Goal: Contribute content: Contribute content

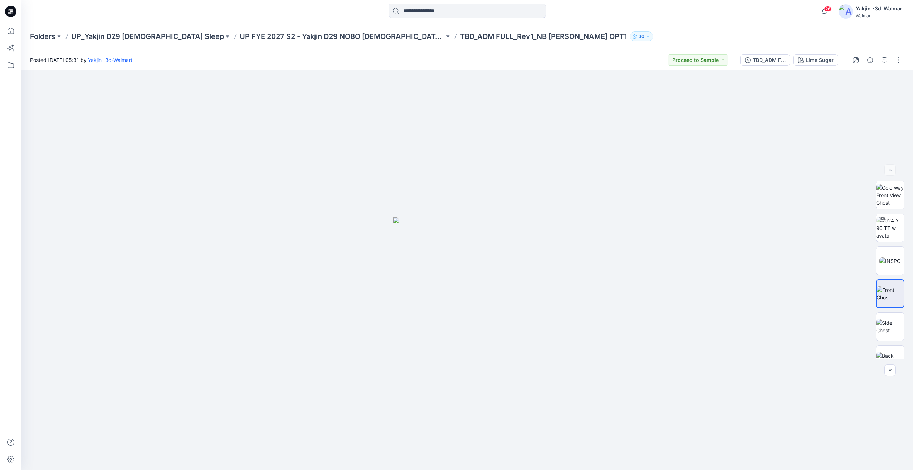
click at [325, 30] on div "Folders UP_Yakjin D29 [DEMOGRAPHIC_DATA] Sleep UP FYE 2027 S2 - Yakjin D29 NOBO…" at bounding box center [467, 36] width 892 height 27
click at [332, 34] on p "UP FYE 2027 S2 - Yakjin D29 NOBO [DEMOGRAPHIC_DATA] Sleepwear" at bounding box center [342, 36] width 205 height 10
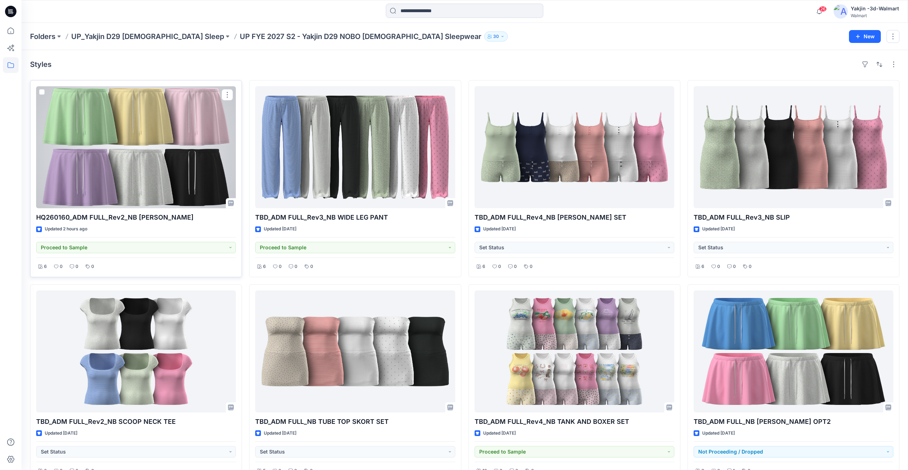
click at [192, 171] on div at bounding box center [136, 147] width 200 height 122
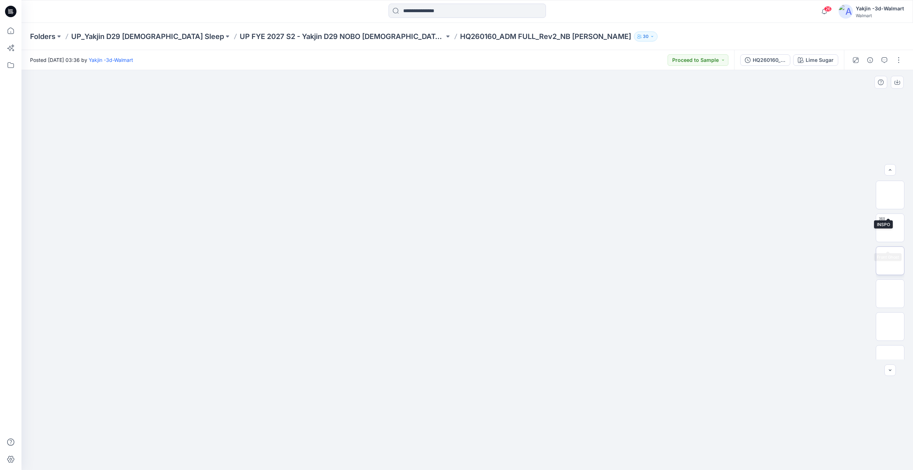
scroll to position [80, 0]
click at [887, 313] on img at bounding box center [890, 312] width 28 height 28
click at [892, 287] on img at bounding box center [890, 279] width 28 height 15
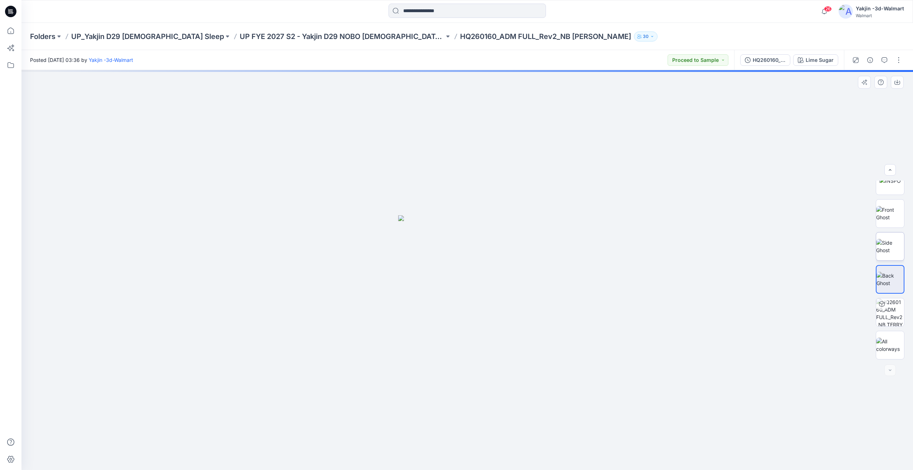
click at [898, 254] on img at bounding box center [890, 246] width 28 height 15
click at [901, 219] on img at bounding box center [890, 213] width 28 height 15
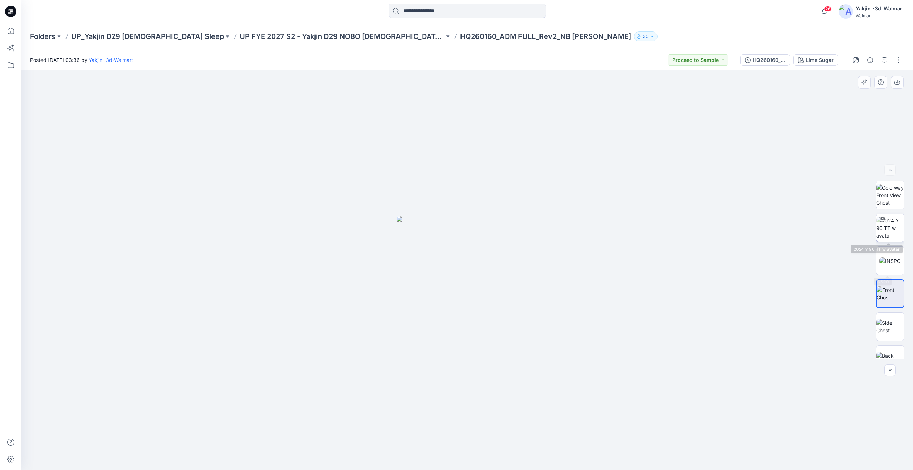
click at [899, 238] on img at bounding box center [890, 228] width 28 height 23
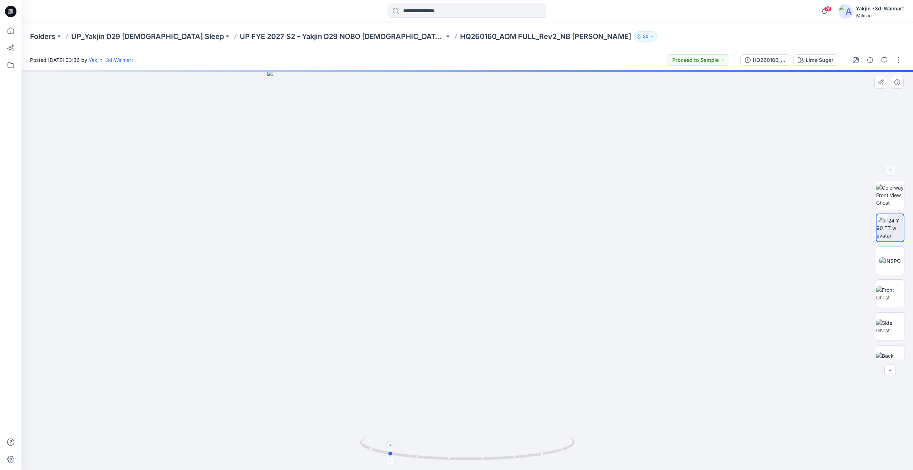
drag, startPoint x: 540, startPoint y: 446, endPoint x: 473, endPoint y: 448, distance: 67.0
click at [473, 448] on icon at bounding box center [468, 448] width 216 height 27
drag, startPoint x: 489, startPoint y: 451, endPoint x: 520, endPoint y: 453, distance: 31.6
click at [520, 453] on icon at bounding box center [468, 448] width 216 height 27
drag, startPoint x: 542, startPoint y: 451, endPoint x: 466, endPoint y: 467, distance: 78.5
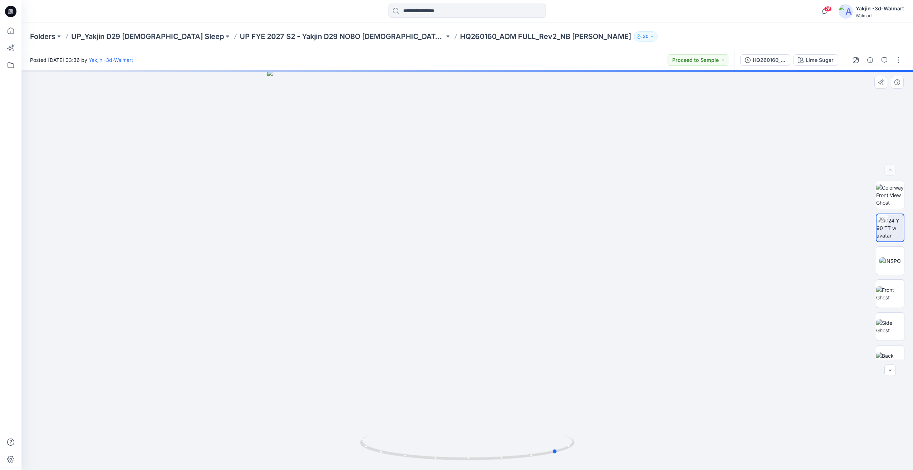
click at [463, 467] on div at bounding box center [467, 270] width 892 height 400
drag, startPoint x: 527, startPoint y: 452, endPoint x: 332, endPoint y: 451, distance: 195.0
click at [332, 451] on div at bounding box center [467, 270] width 892 height 400
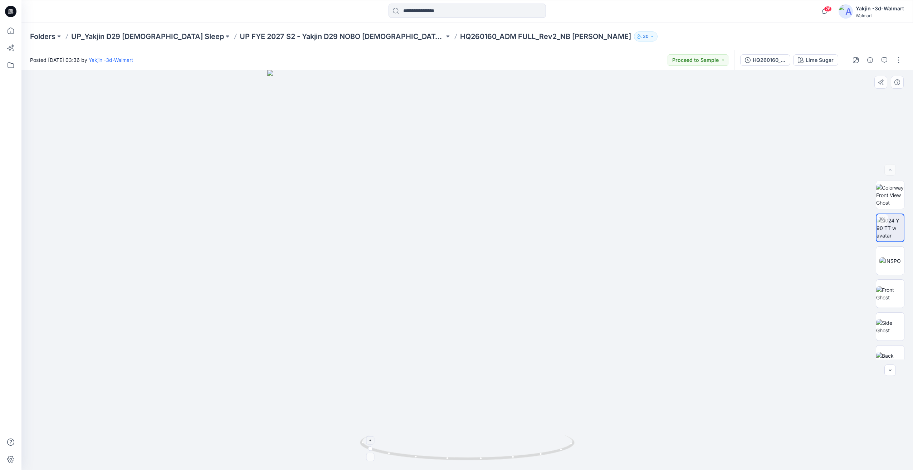
drag, startPoint x: 504, startPoint y: 447, endPoint x: 466, endPoint y: 454, distance: 39.3
click at [449, 454] on icon at bounding box center [468, 448] width 216 height 27
drag, startPoint x: 530, startPoint y: 445, endPoint x: 479, endPoint y: 445, distance: 50.8
click at [479, 445] on icon at bounding box center [468, 448] width 216 height 27
drag, startPoint x: 481, startPoint y: 444, endPoint x: 528, endPoint y: 443, distance: 47.3
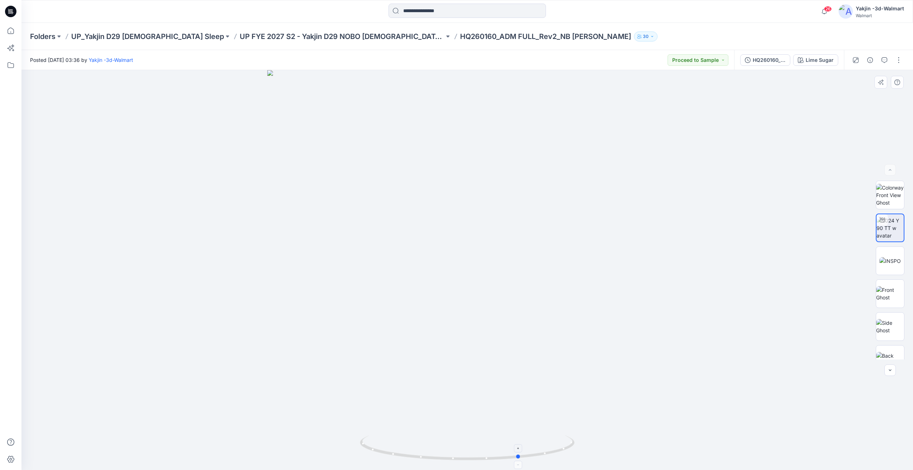
click at [528, 443] on icon at bounding box center [468, 448] width 216 height 27
drag, startPoint x: 539, startPoint y: 440, endPoint x: 570, endPoint y: 438, distance: 31.2
click at [570, 438] on icon at bounding box center [468, 448] width 216 height 27
drag, startPoint x: 548, startPoint y: 440, endPoint x: 536, endPoint y: 441, distance: 12.3
click at [536, 441] on icon at bounding box center [468, 448] width 216 height 27
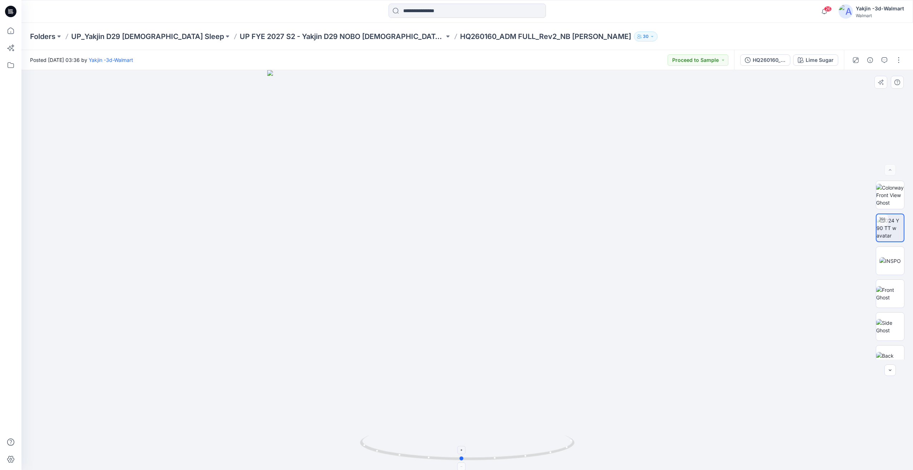
drag, startPoint x: 564, startPoint y: 439, endPoint x: 509, endPoint y: 439, distance: 55.1
click at [509, 439] on div at bounding box center [467, 270] width 892 height 400
click at [762, 60] on div "HQ260160_ADM FULL_Rev2_NB [PERSON_NAME]" at bounding box center [769, 60] width 33 height 8
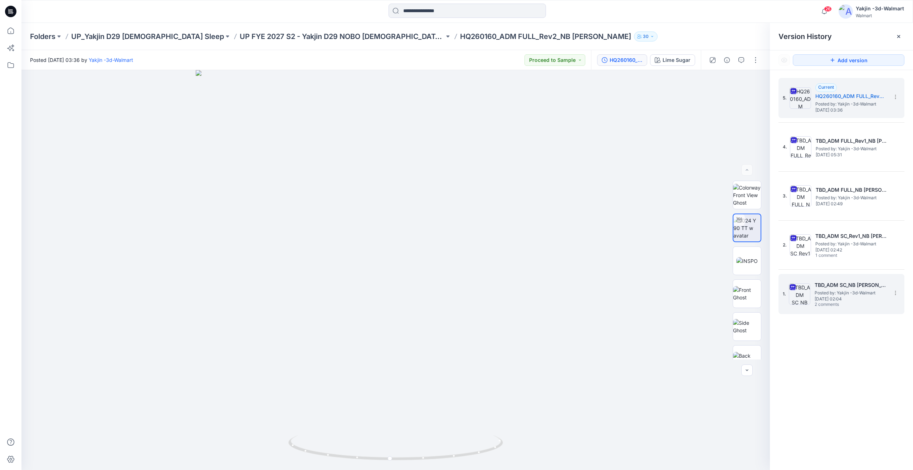
click at [852, 297] on span "Tuesday, May 27, 2025 02:04" at bounding box center [851, 299] width 72 height 5
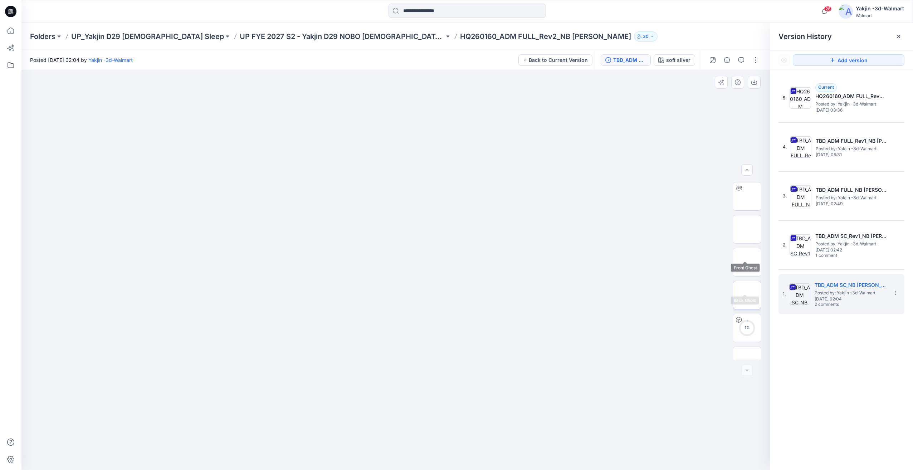
scroll to position [47, 0]
click at [746, 353] on img at bounding box center [747, 345] width 28 height 15
click at [743, 60] on icon "button" at bounding box center [742, 60] width 6 height 6
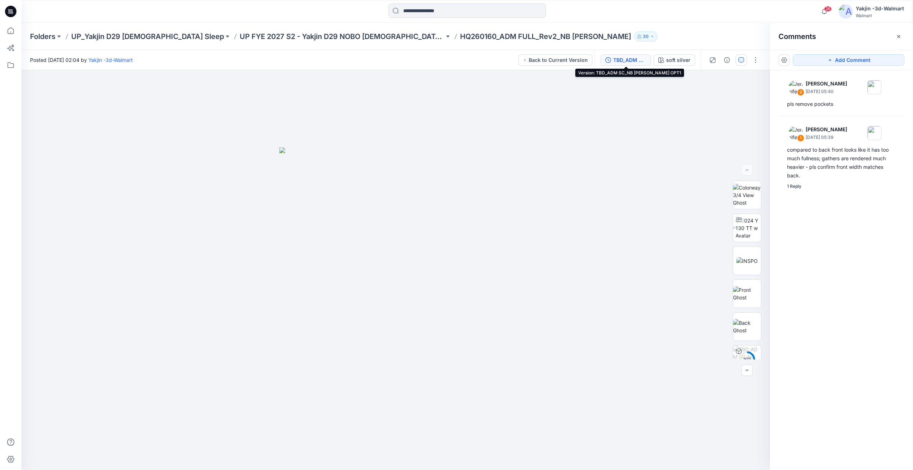
click at [613, 57] on button "TBD_ADM SC_NB TERRY SKORT OPT1" at bounding box center [626, 59] width 50 height 11
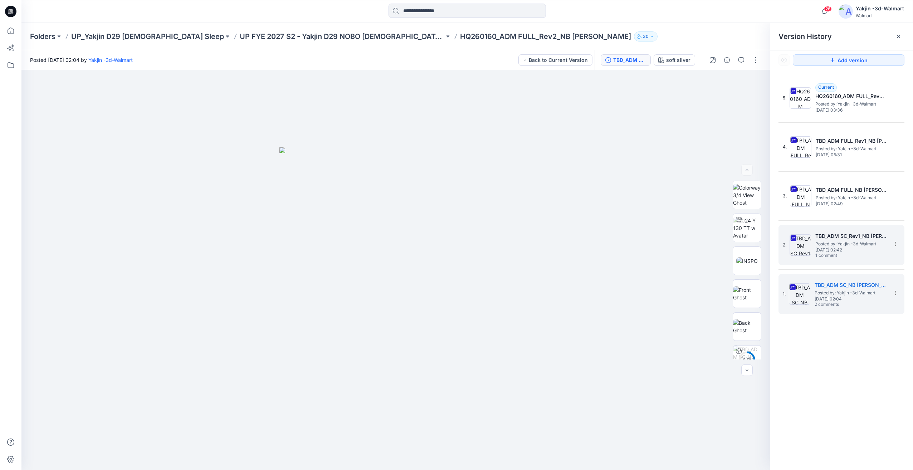
click at [853, 258] on span "1 comment" at bounding box center [841, 256] width 50 height 6
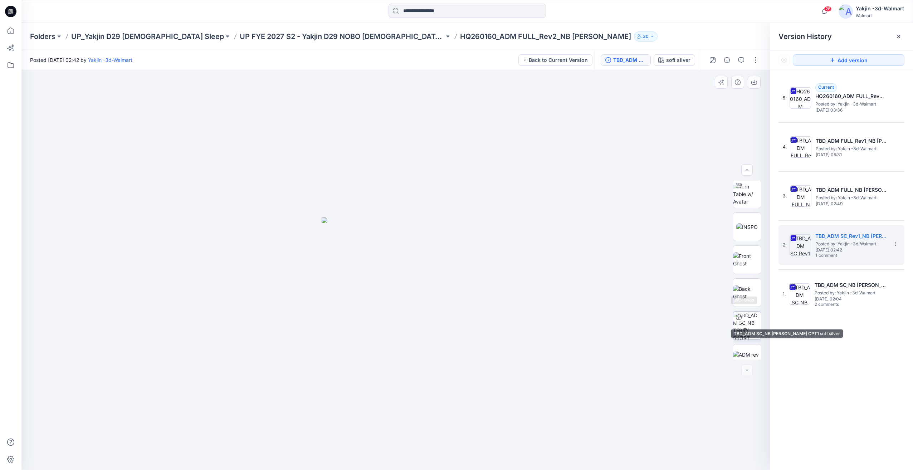
scroll to position [47, 0]
click at [757, 353] on img at bounding box center [747, 345] width 28 height 15
click at [741, 62] on icon "button" at bounding box center [742, 60] width 6 height 6
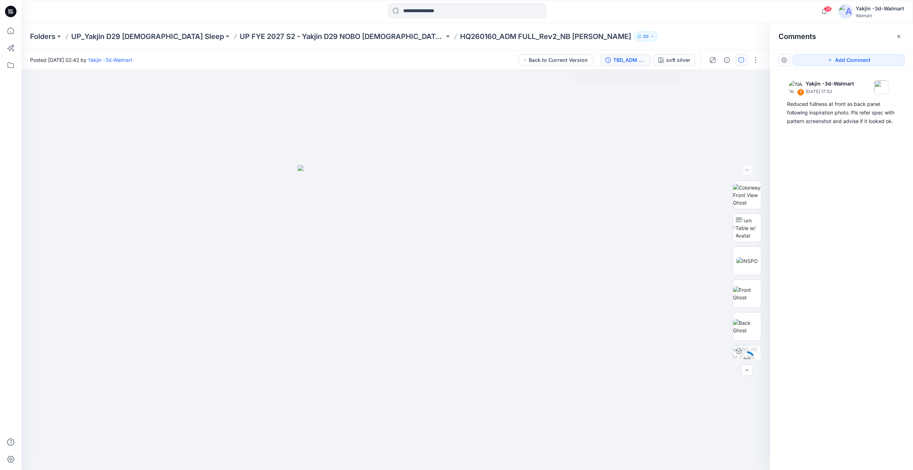
click at [625, 64] on button "TBD_ADM SC_Rev1_NB TERRY SKORT OPT1" at bounding box center [626, 59] width 50 height 11
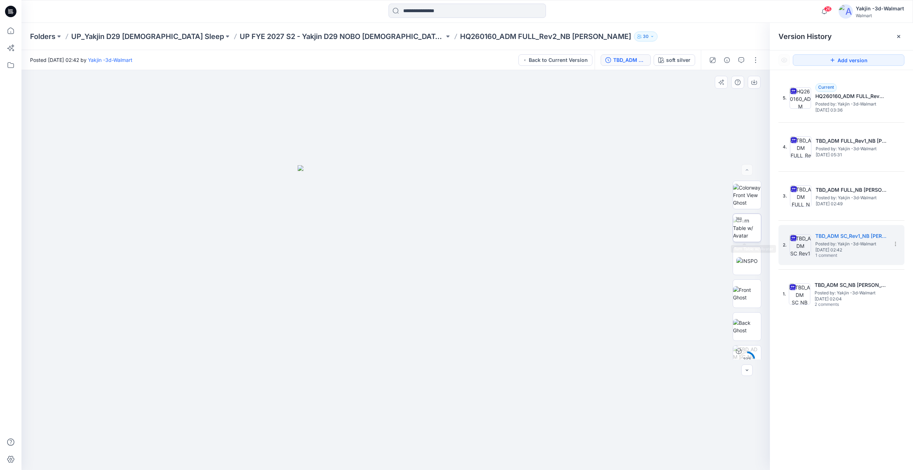
click at [751, 233] on img at bounding box center [747, 228] width 28 height 23
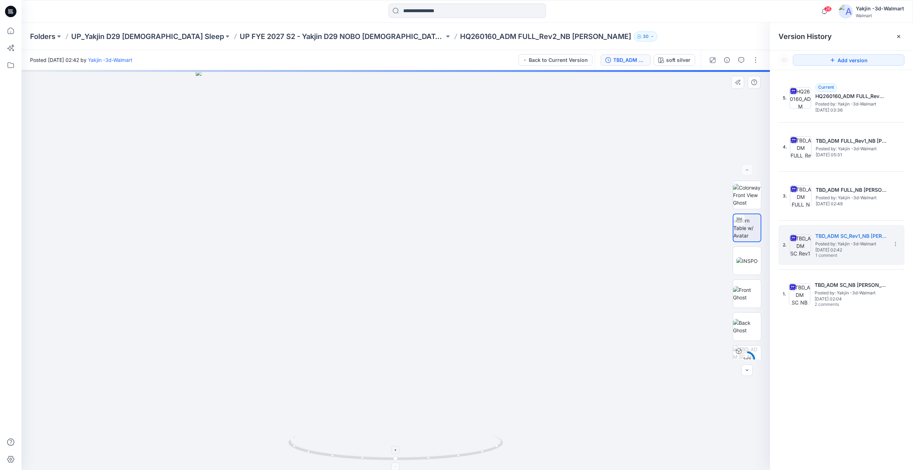
click at [357, 439] on icon at bounding box center [396, 448] width 216 height 27
drag, startPoint x: 417, startPoint y: 438, endPoint x: 559, endPoint y: 417, distance: 143.0
click at [476, 434] on div at bounding box center [395, 270] width 749 height 400
click at [858, 199] on span "Posted by: Yakjin -3d-Walmart" at bounding box center [852, 197] width 72 height 7
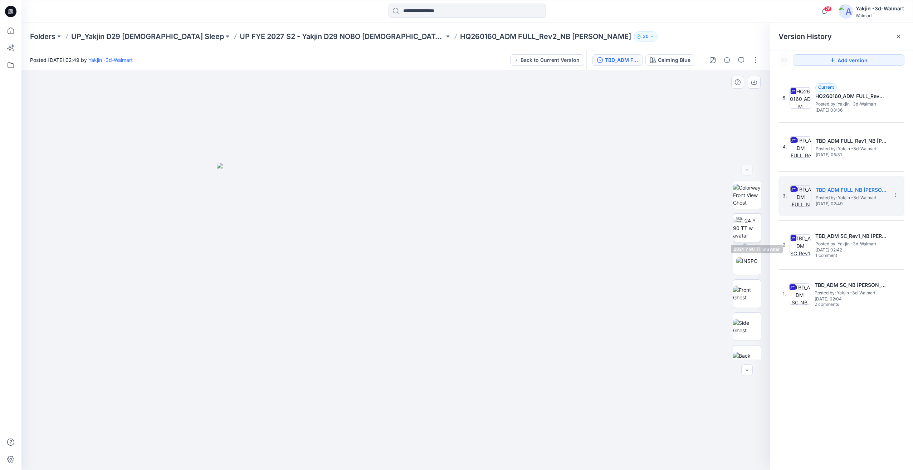
click at [749, 229] on img at bounding box center [747, 228] width 28 height 23
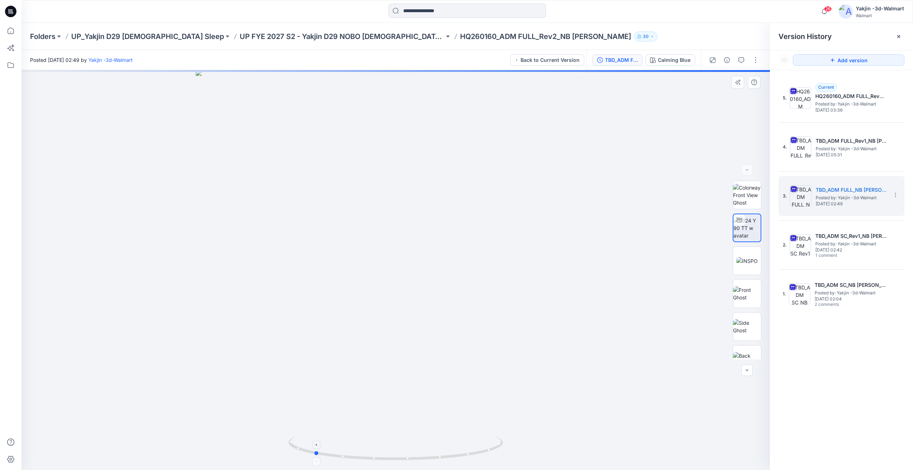
drag, startPoint x: 465, startPoint y: 436, endPoint x: 383, endPoint y: 435, distance: 81.9
click at [383, 435] on icon at bounding box center [396, 448] width 216 height 27
drag, startPoint x: 462, startPoint y: 436, endPoint x: 500, endPoint y: 439, distance: 38.4
click at [500, 439] on icon at bounding box center [396, 448] width 216 height 27
click at [839, 150] on span "Posted by: Yakjin -3d-Walmart" at bounding box center [852, 148] width 72 height 7
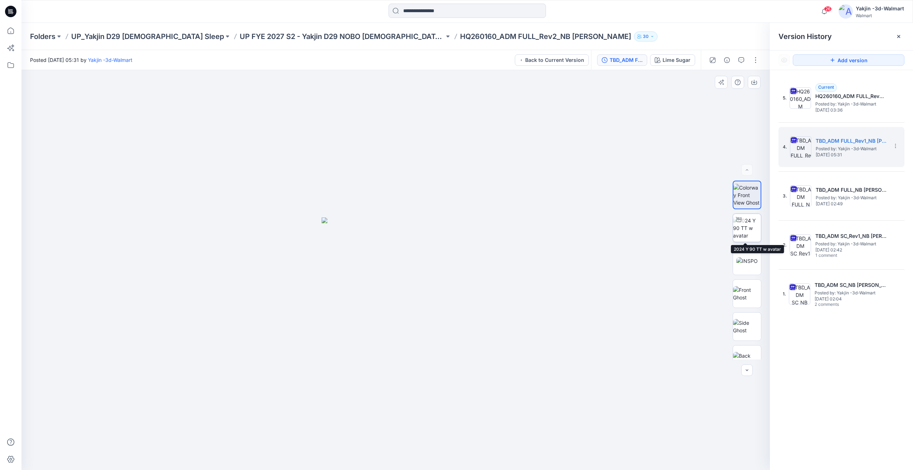
click at [745, 230] on img at bounding box center [747, 228] width 28 height 23
drag, startPoint x: 438, startPoint y: 430, endPoint x: 389, endPoint y: 433, distance: 49.8
click at [389, 433] on div at bounding box center [395, 270] width 749 height 400
drag, startPoint x: 463, startPoint y: 430, endPoint x: 634, endPoint y: 419, distance: 170.7
click at [620, 420] on div at bounding box center [395, 270] width 749 height 400
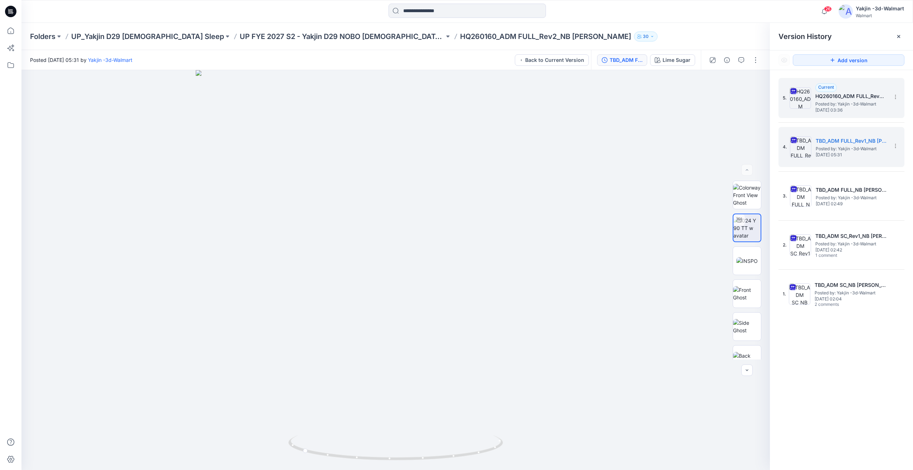
click at [851, 111] on span "Tuesday, August 19, 2025 03:36" at bounding box center [852, 110] width 72 height 5
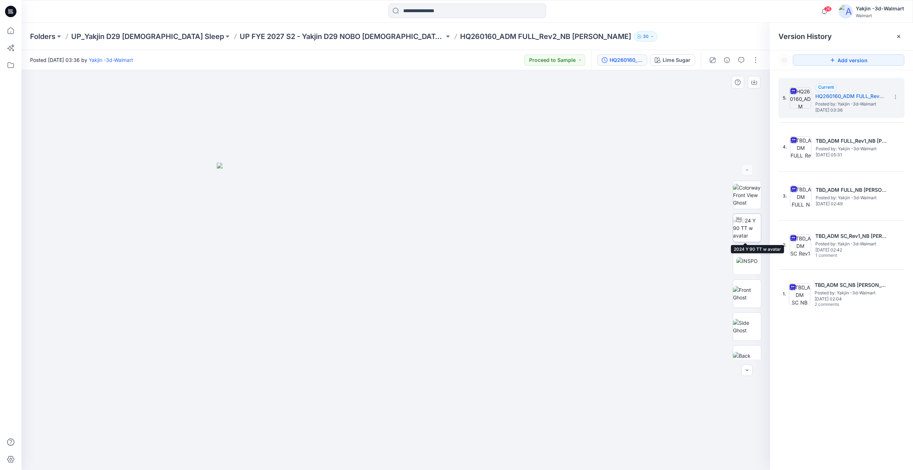
click at [738, 236] on img at bounding box center [747, 228] width 28 height 23
drag, startPoint x: 432, startPoint y: 449, endPoint x: 443, endPoint y: 451, distance: 10.9
click at [443, 451] on icon at bounding box center [396, 448] width 216 height 27
drag, startPoint x: 442, startPoint y: 442, endPoint x: 413, endPoint y: 443, distance: 29.0
click at [409, 443] on icon at bounding box center [396, 448] width 216 height 27
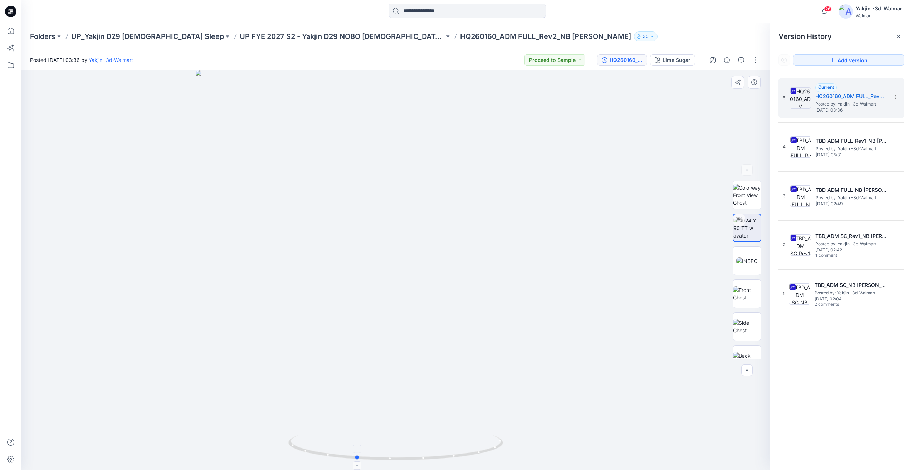
drag, startPoint x: 446, startPoint y: 442, endPoint x: 405, endPoint y: 444, distance: 40.5
click at [405, 444] on icon at bounding box center [396, 448] width 216 height 27
drag, startPoint x: 449, startPoint y: 444, endPoint x: 423, endPoint y: 444, distance: 26.1
click at [423, 444] on icon at bounding box center [396, 448] width 216 height 27
drag, startPoint x: 452, startPoint y: 444, endPoint x: 399, endPoint y: 442, distance: 53.7
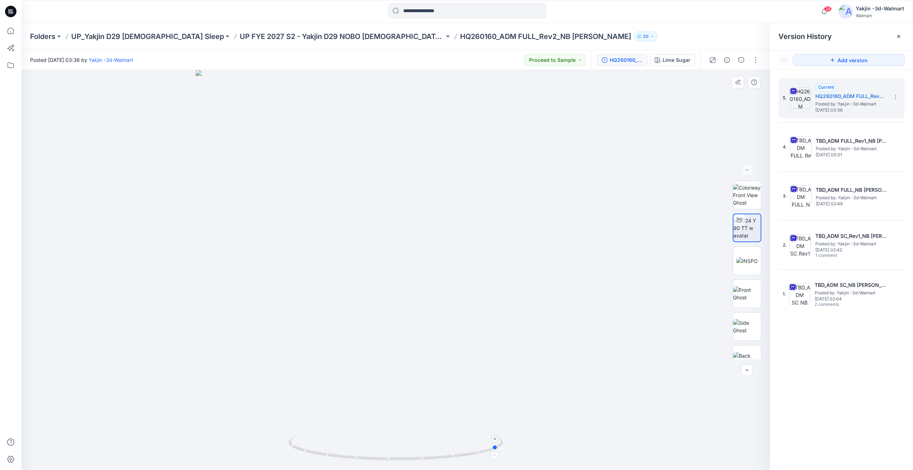
click at [399, 442] on icon at bounding box center [396, 448] width 216 height 27
drag, startPoint x: 459, startPoint y: 445, endPoint x: 430, endPoint y: 439, distance: 28.8
click at [427, 439] on icon at bounding box center [396, 448] width 216 height 27
drag, startPoint x: 404, startPoint y: 432, endPoint x: 472, endPoint y: 434, distance: 67.7
click at [475, 435] on div at bounding box center [395, 270] width 749 height 400
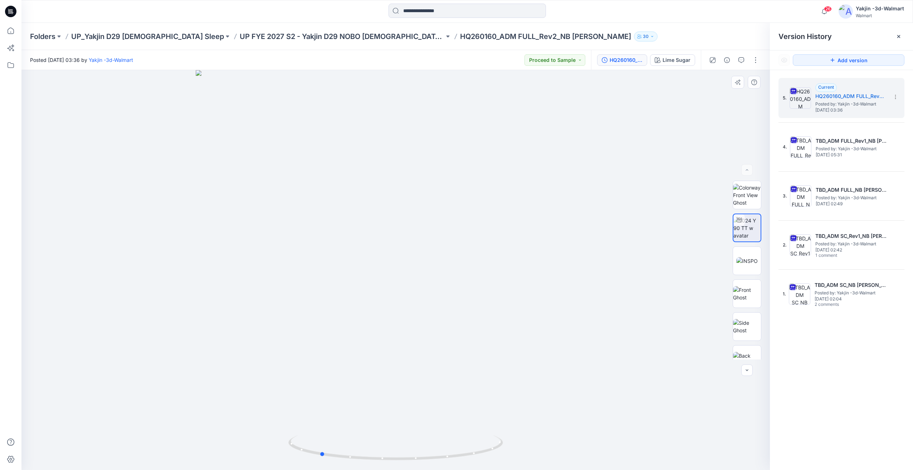
drag, startPoint x: 413, startPoint y: 343, endPoint x: 386, endPoint y: 344, distance: 27.2
click at [386, 344] on div at bounding box center [395, 270] width 749 height 400
drag, startPoint x: 424, startPoint y: 444, endPoint x: 446, endPoint y: 421, distance: 30.9
click at [381, 446] on icon at bounding box center [396, 448] width 216 height 27
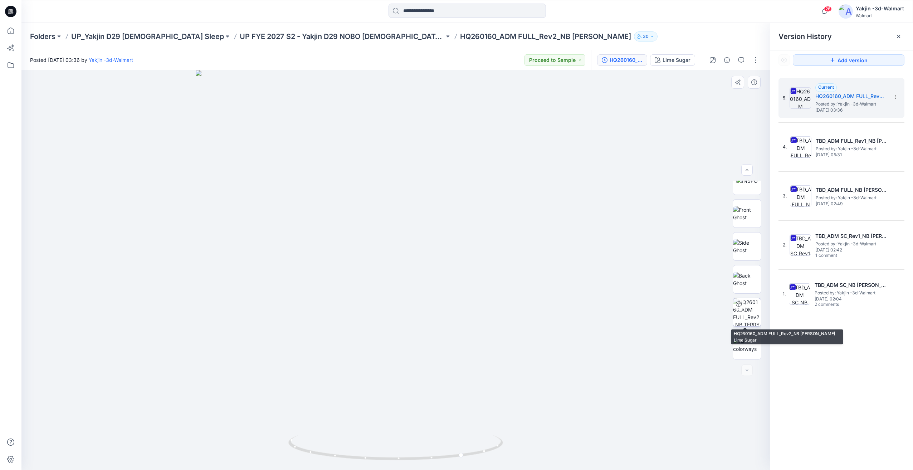
click at [748, 311] on img at bounding box center [747, 312] width 28 height 28
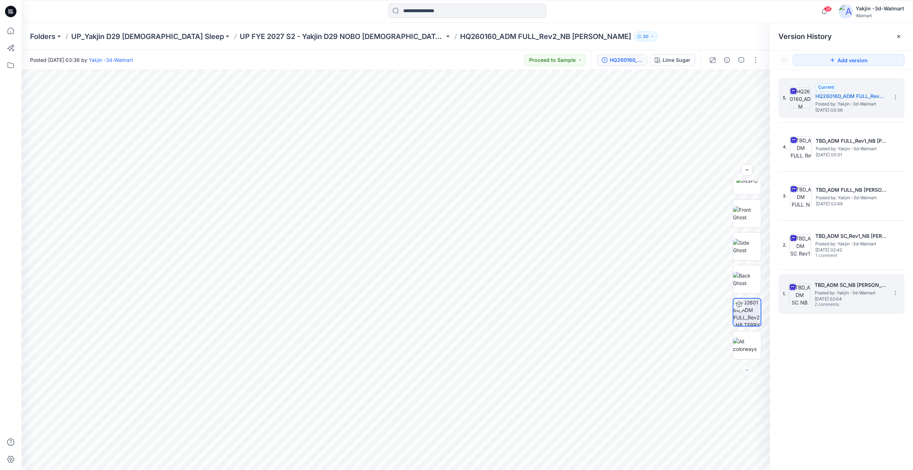
click at [821, 296] on span "Posted by: Yakjin -3d-Walmart" at bounding box center [851, 292] width 72 height 7
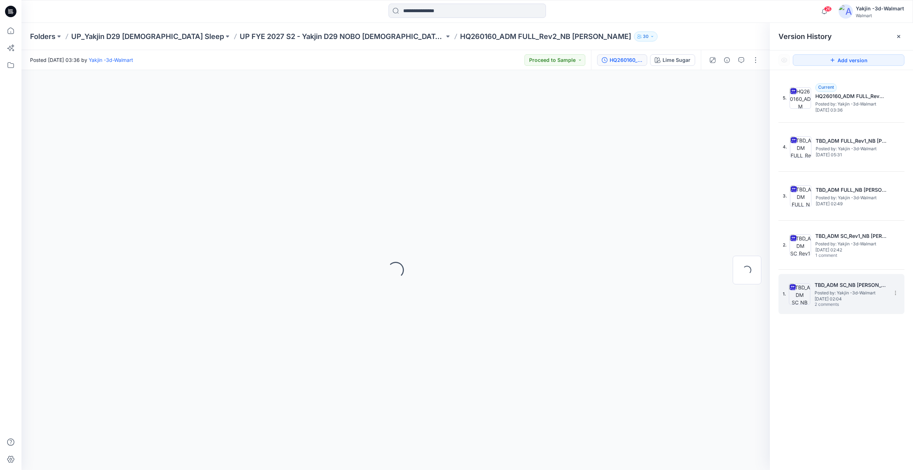
scroll to position [0, 0]
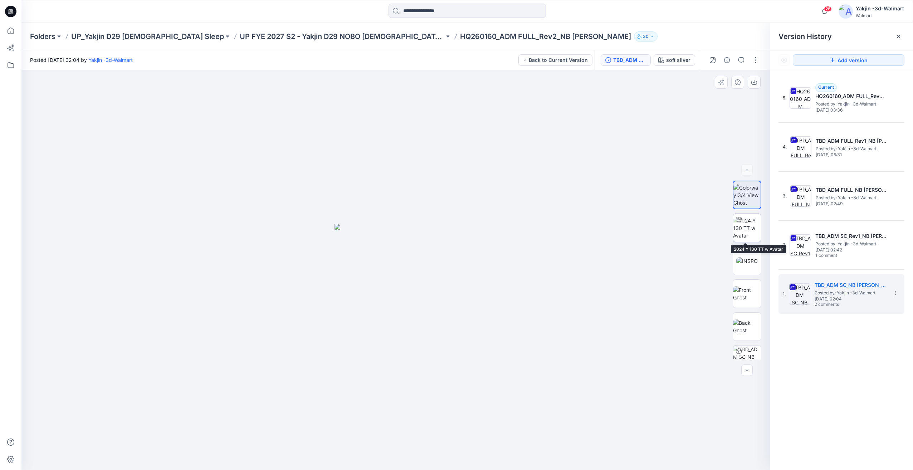
click at [748, 225] on img at bounding box center [747, 228] width 28 height 23
drag, startPoint x: 420, startPoint y: 445, endPoint x: 455, endPoint y: 446, distance: 34.4
click at [455, 446] on icon at bounding box center [396, 448] width 216 height 27
drag, startPoint x: 438, startPoint y: 430, endPoint x: 464, endPoint y: 432, distance: 26.5
click at [464, 432] on div at bounding box center [395, 270] width 749 height 400
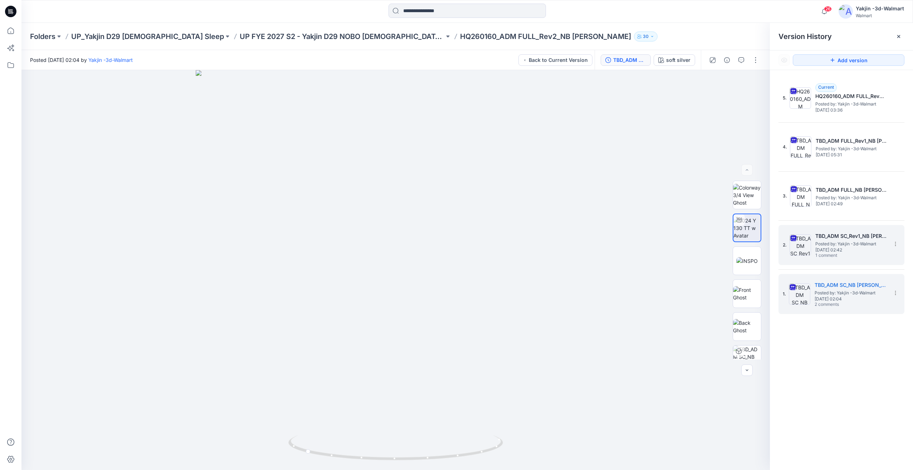
click at [802, 252] on img at bounding box center [800, 244] width 21 height 21
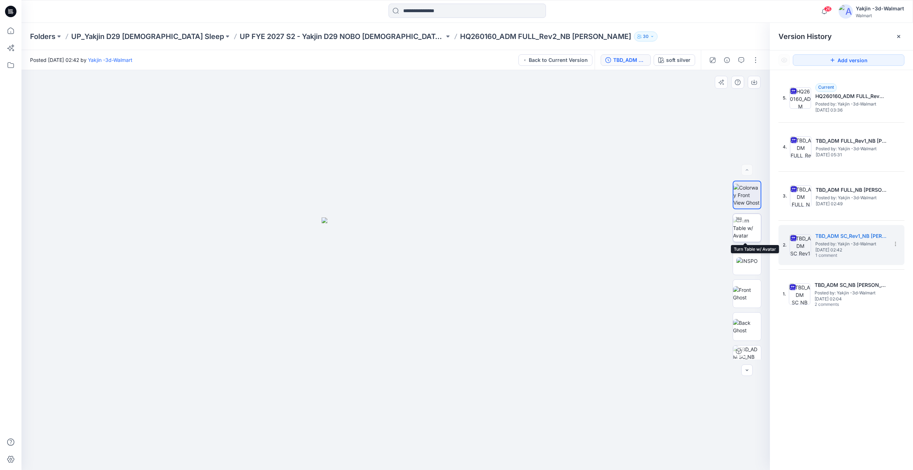
click at [749, 234] on img at bounding box center [747, 228] width 28 height 23
drag, startPoint x: 436, startPoint y: 421, endPoint x: 497, endPoint y: 422, distance: 61.2
click at [497, 422] on div at bounding box center [395, 270] width 749 height 400
click at [461, 442] on icon at bounding box center [396, 448] width 216 height 27
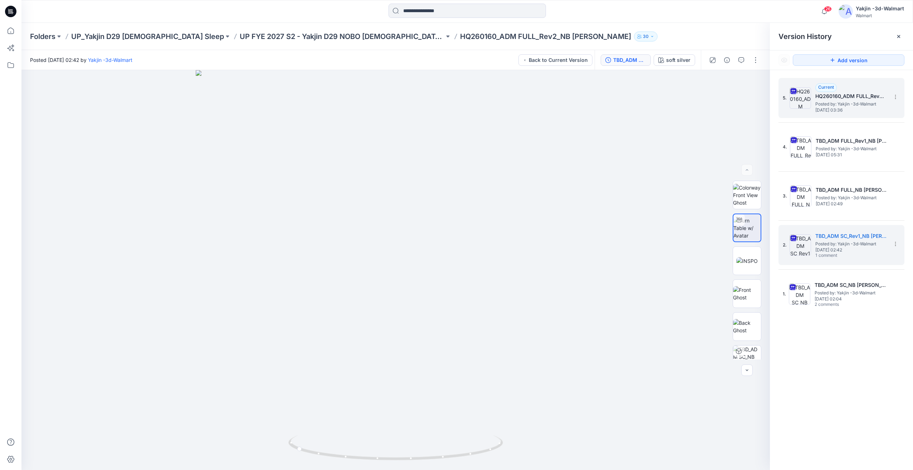
click at [801, 110] on div "5. Current HQ260160_ADM FULL_Rev2_NB TERRY SKORT Posted by: Yakjin -3d-Walmart …" at bounding box center [836, 98] width 107 height 34
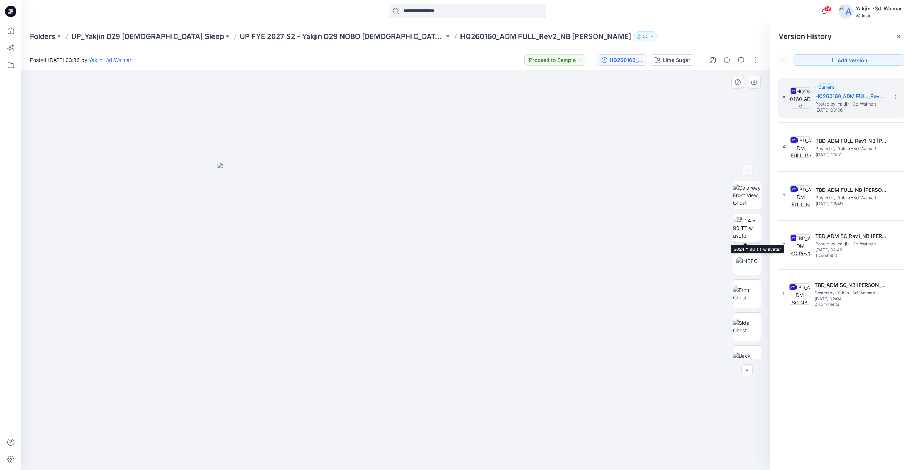
click at [752, 234] on img at bounding box center [747, 228] width 28 height 23
drag, startPoint x: 447, startPoint y: 446, endPoint x: 513, endPoint y: 426, distance: 69.7
click at [513, 426] on div at bounding box center [395, 270] width 749 height 400
drag, startPoint x: 364, startPoint y: 444, endPoint x: 441, endPoint y: 439, distance: 77.1
click at [441, 439] on icon at bounding box center [396, 448] width 216 height 27
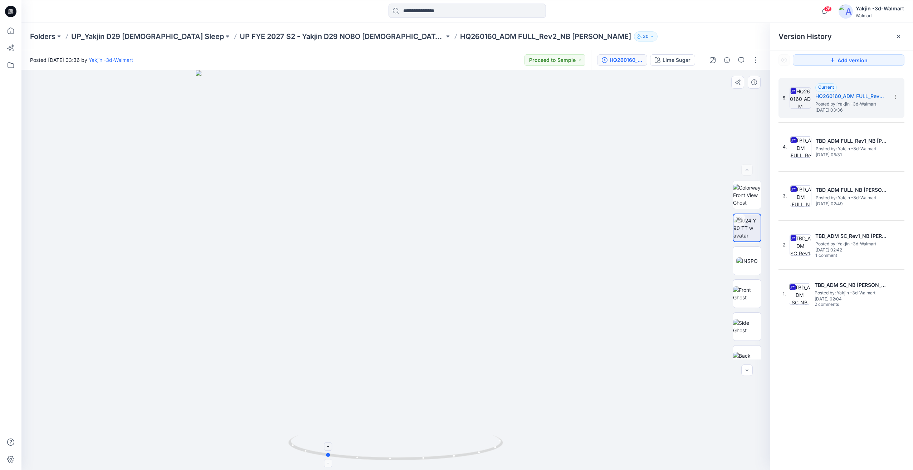
drag, startPoint x: 446, startPoint y: 444, endPoint x: 414, endPoint y: 447, distance: 31.9
click at [413, 447] on icon at bounding box center [396, 448] width 216 height 27
click at [838, 301] on span "Tuesday, May 27, 2025 02:04" at bounding box center [851, 299] width 72 height 5
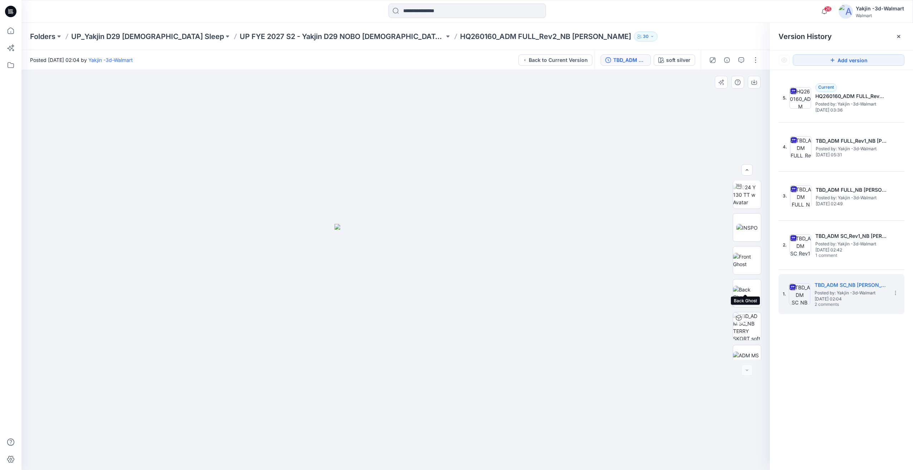
scroll to position [47, 0]
click at [751, 342] on img at bounding box center [747, 345] width 28 height 15
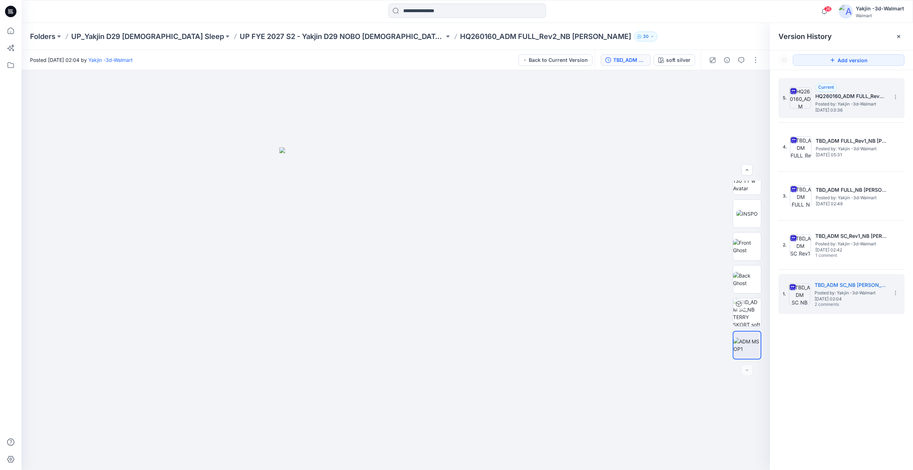
click at [835, 105] on span "Posted by: Yakjin -3d-Walmart" at bounding box center [852, 104] width 72 height 7
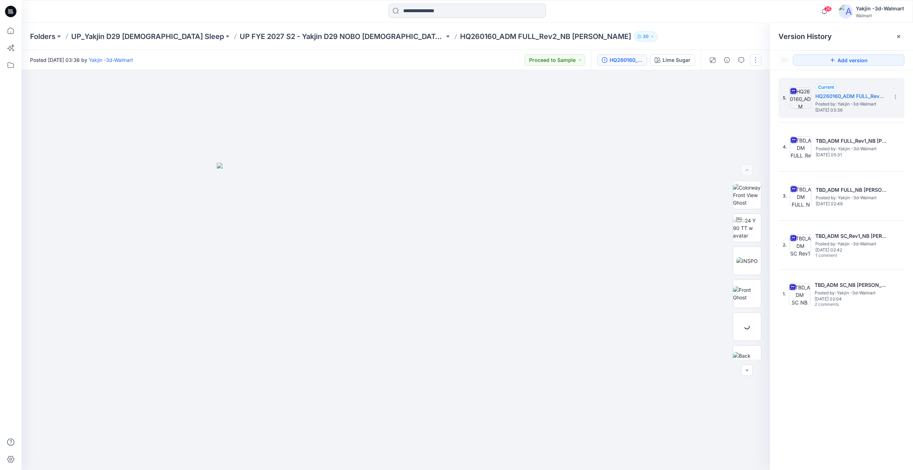
click at [757, 61] on button "button" at bounding box center [755, 59] width 11 height 11
click at [721, 92] on button "Edit" at bounding box center [726, 96] width 66 height 13
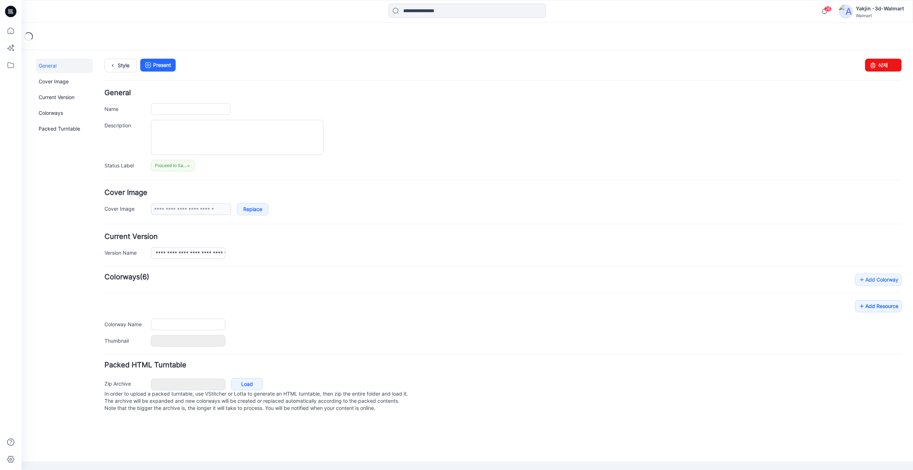
type input "**********"
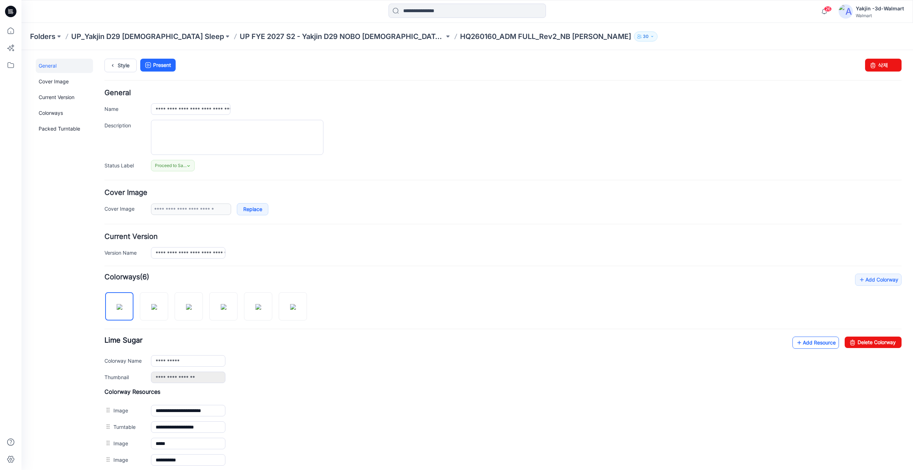
click at [818, 341] on link "Add Resource" at bounding box center [816, 343] width 47 height 12
click at [124, 67] on link "Style" at bounding box center [120, 66] width 32 height 14
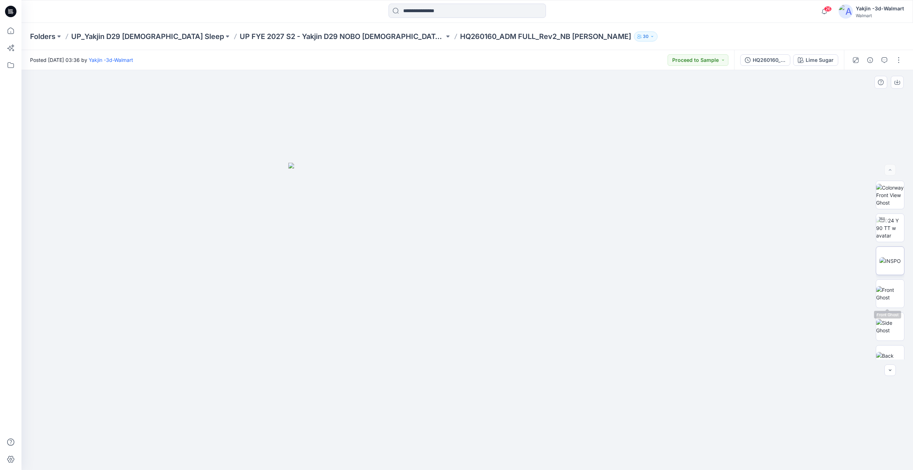
click at [888, 265] on img at bounding box center [890, 261] width 21 height 8
click at [887, 315] on img at bounding box center [890, 313] width 25 height 8
click at [779, 60] on div "HQ260160_ADM FULL_Rev2_NB [PERSON_NAME]" at bounding box center [769, 60] width 33 height 8
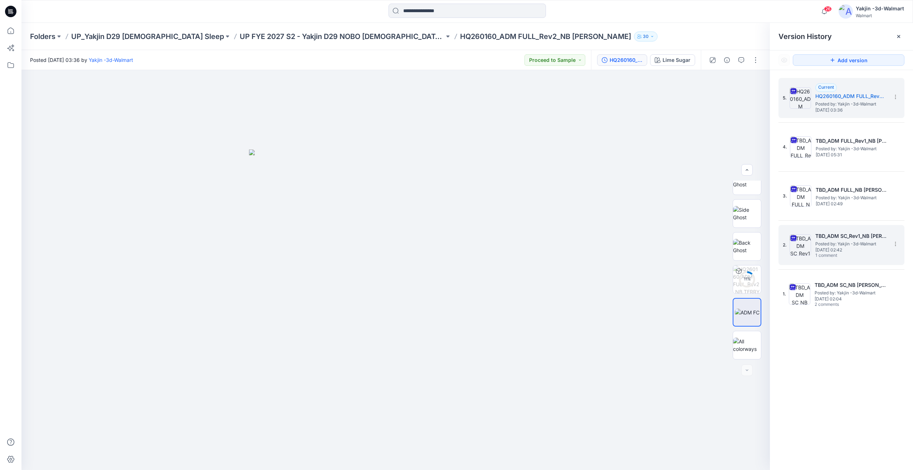
click at [853, 229] on div "2. TBD_ADM SC_Rev1_NB TERRY SKORT OPT1 Posted by: Yakjin -3d-Walmart Monday, Ju…" at bounding box center [836, 245] width 107 height 34
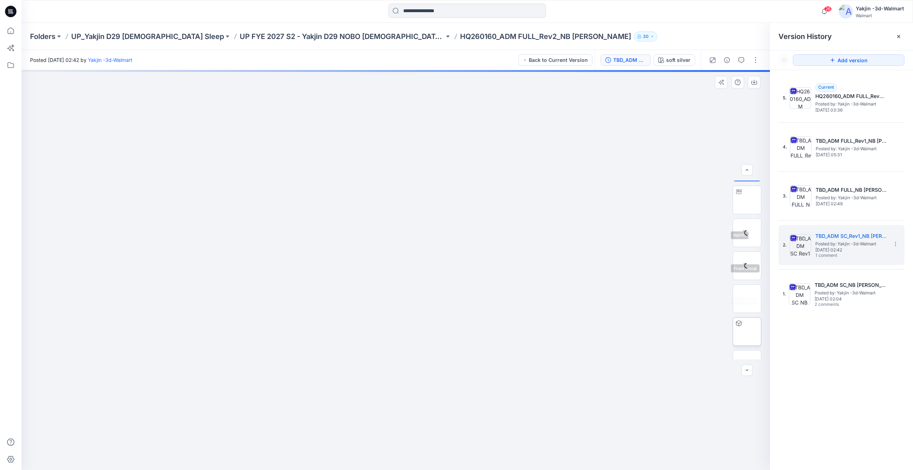
scroll to position [47, 0]
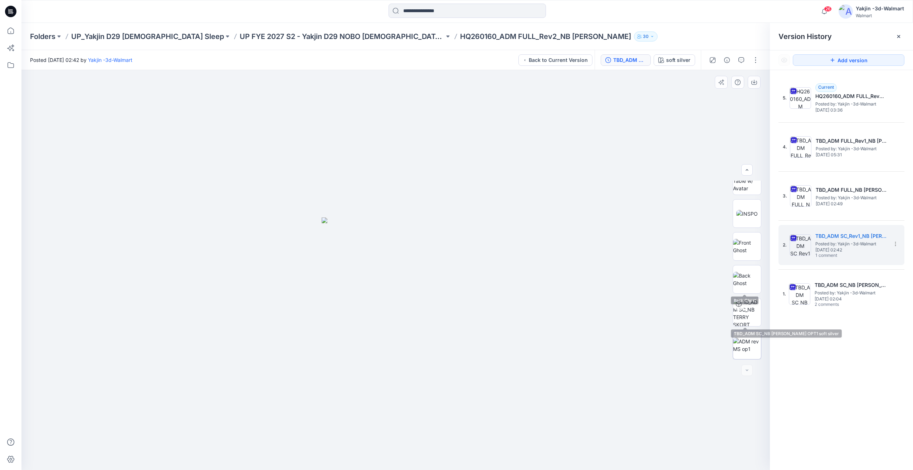
click at [744, 347] on img at bounding box center [747, 345] width 28 height 15
